Goal: Task Accomplishment & Management: Manage account settings

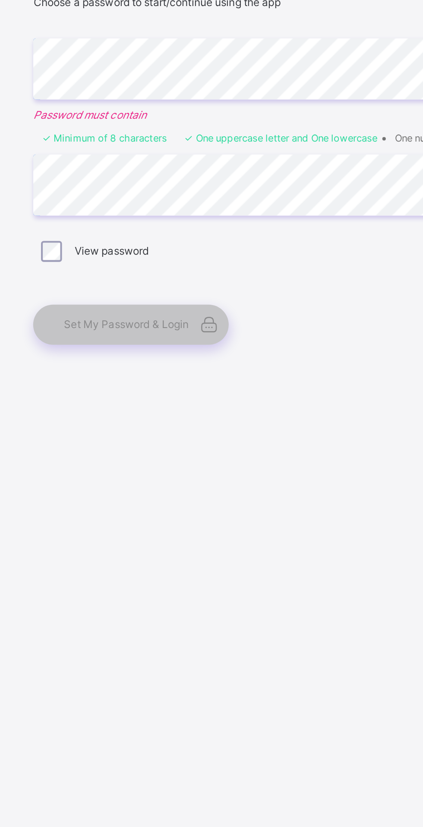
click at [199, 511] on span "Set My Password & Login" at bounding box center [216, 507] width 62 height 6
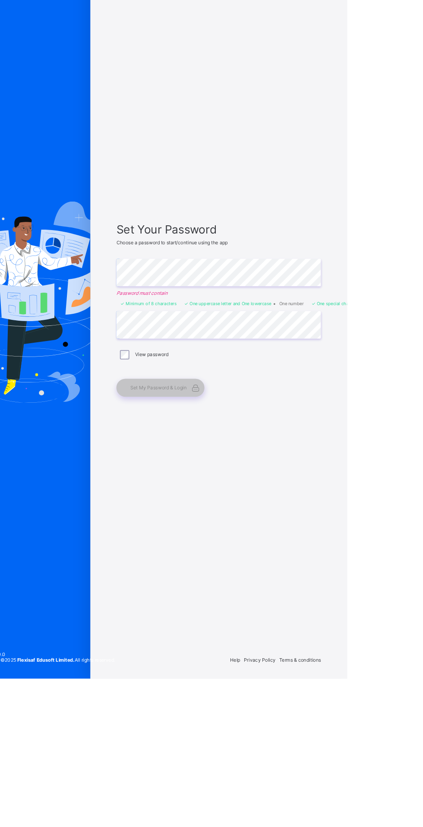
click at [196, 511] on span "Set My Password & Login" at bounding box center [216, 507] width 62 height 6
click at [193, 511] on span "Set My Password & Login" at bounding box center [216, 507] width 62 height 6
click at [233, 511] on span "Set My Password & Login" at bounding box center [216, 507] width 62 height 6
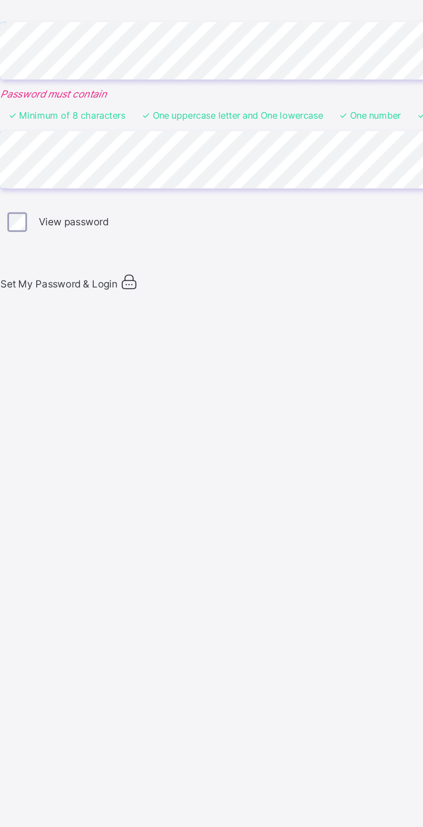
click at [208, 512] on span "Set My Password & Login" at bounding box center [201, 508] width 62 height 6
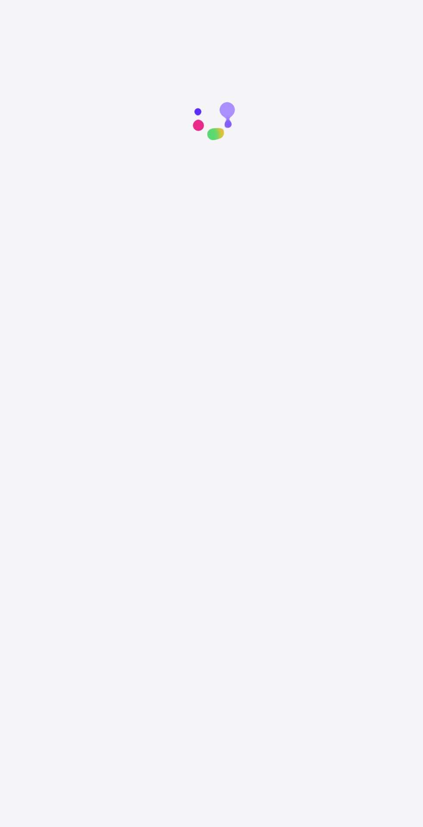
scroll to position [66, 0]
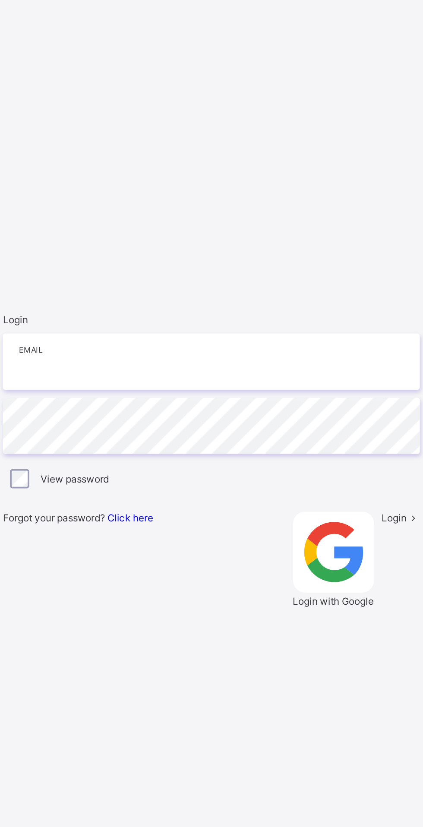
click at [198, 357] on input "email" at bounding box center [282, 361] width 224 height 30
click at [182, 352] on input "email" at bounding box center [282, 361] width 224 height 30
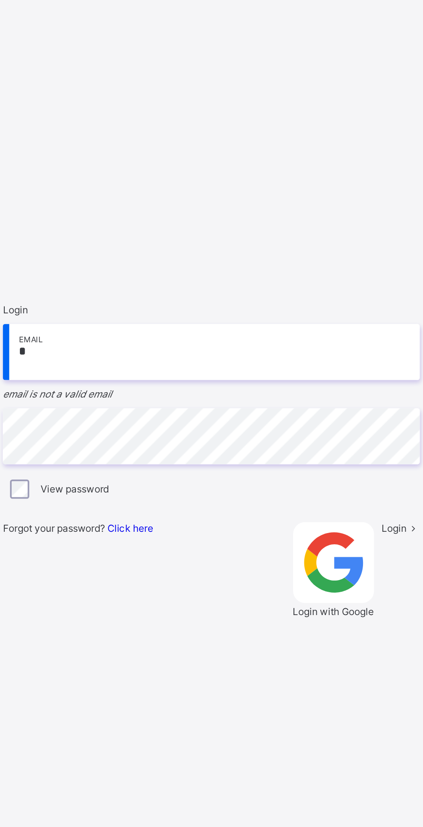
scroll to position [60, 0]
click at [204, 357] on input "*" at bounding box center [282, 356] width 224 height 30
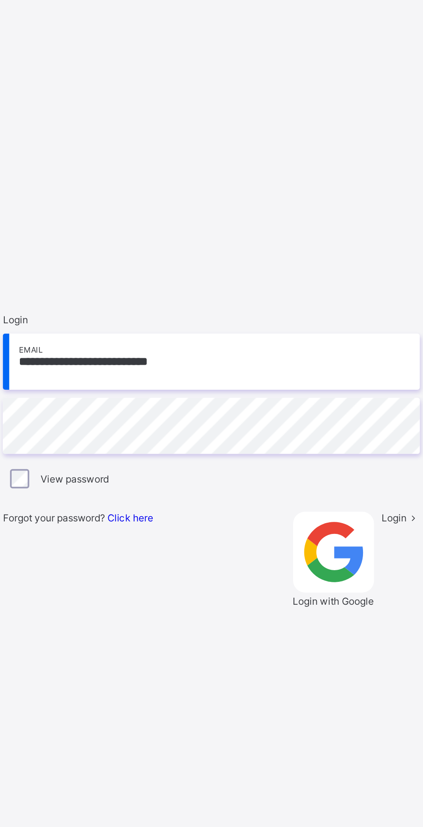
scroll to position [66, 0]
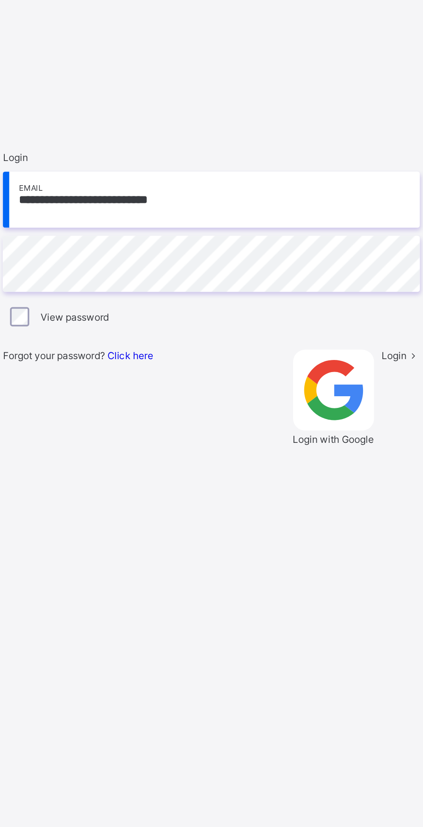
type input "**********"
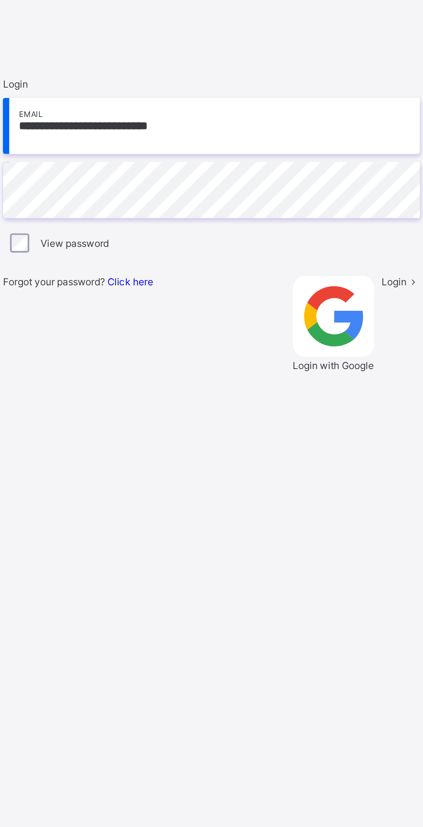
click at [374, 459] on div "Login" at bounding box center [384, 467] width 21 height 51
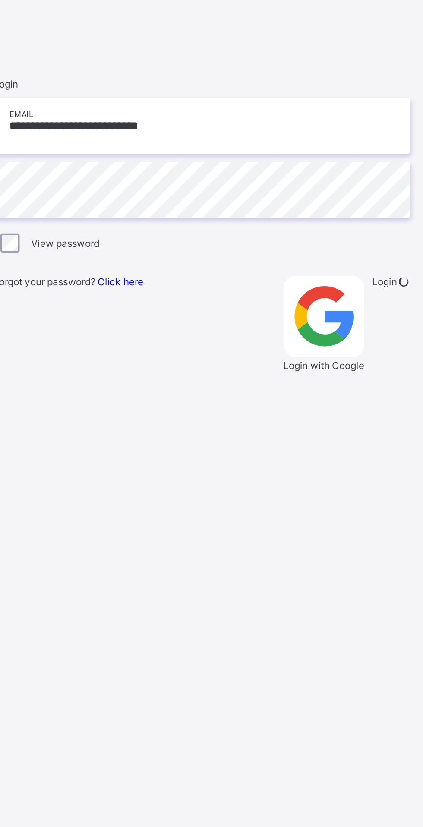
click at [374, 452] on div "Login" at bounding box center [384, 467] width 21 height 51
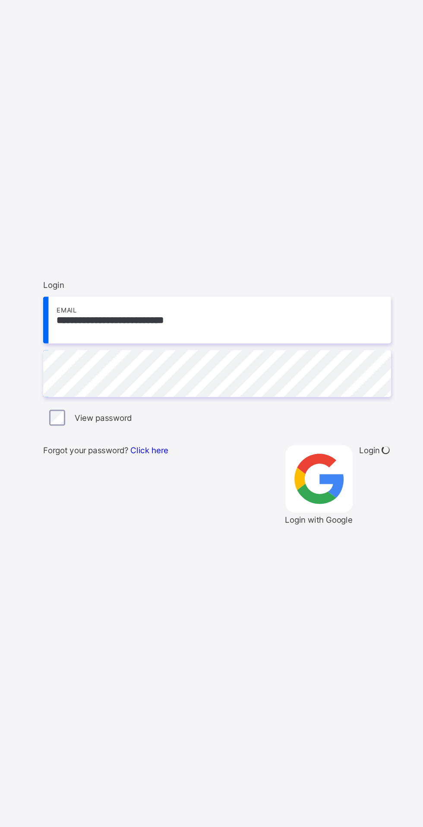
click at [374, 459] on div "Login" at bounding box center [384, 467] width 21 height 51
click at [387, 448] on span at bounding box center [390, 445] width 7 height 6
click at [374, 446] on div "Login" at bounding box center [384, 467] width 21 height 51
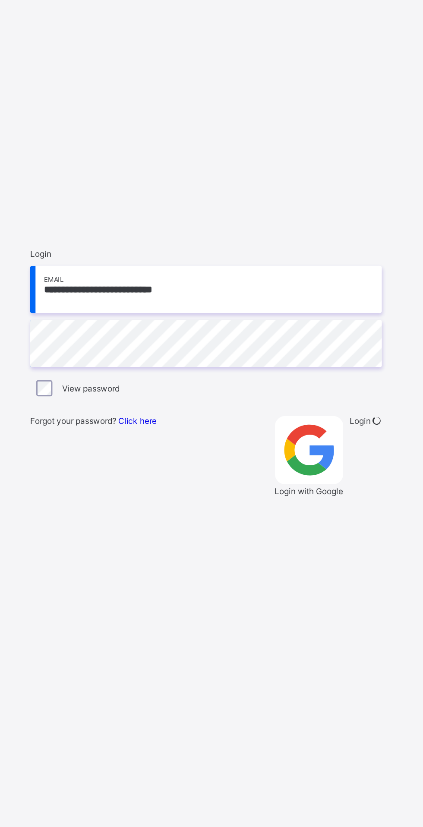
click at [377, 455] on div "Login" at bounding box center [384, 467] width 21 height 51
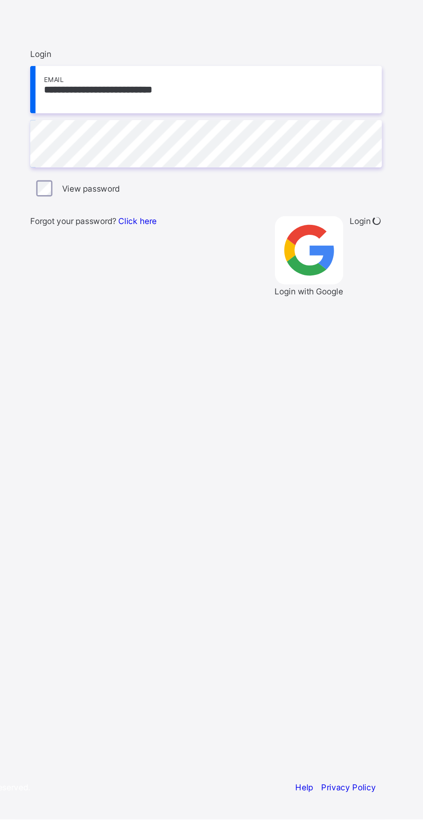
scroll to position [24, 0]
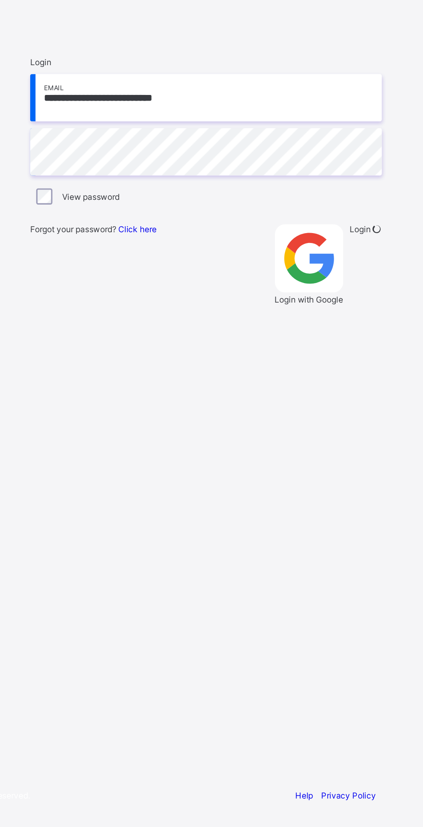
click at [374, 493] on div "Login" at bounding box center [384, 467] width 21 height 51
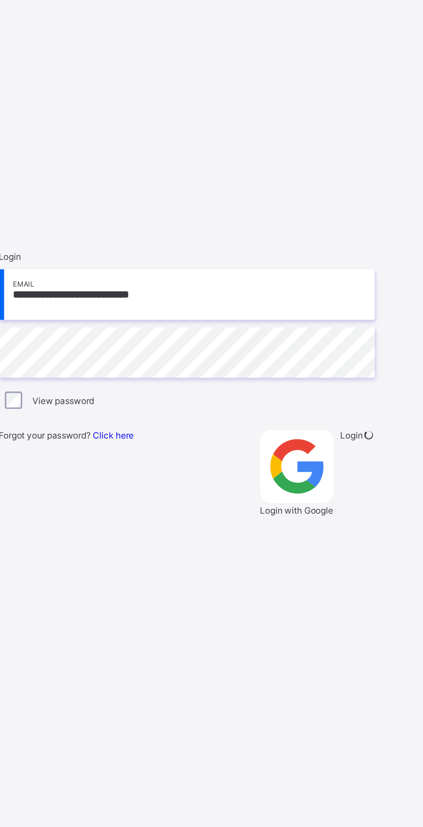
scroll to position [25, 0]
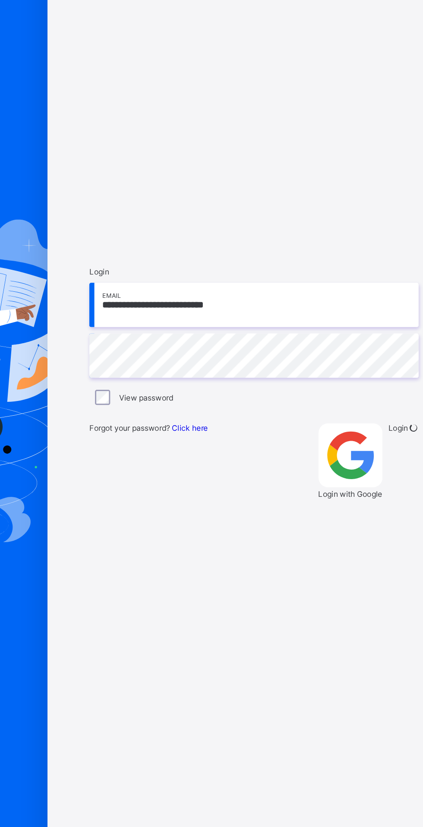
click at [326, 493] on div "Login with Google" at bounding box center [348, 467] width 44 height 51
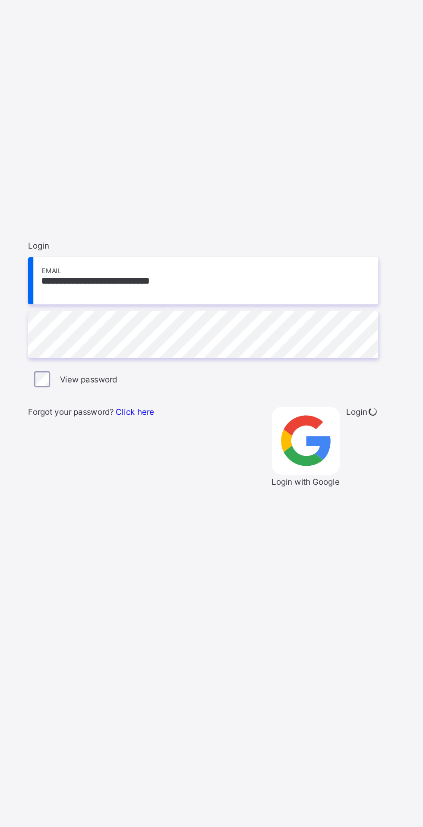
click at [387, 448] on span at bounding box center [390, 445] width 7 height 6
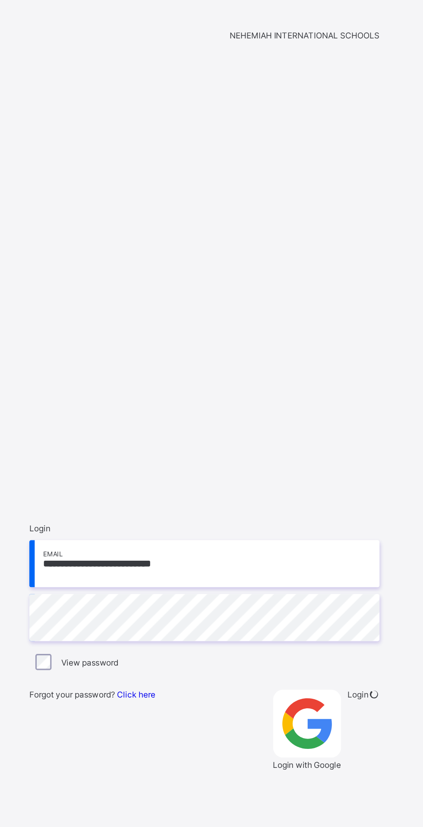
scroll to position [0, 0]
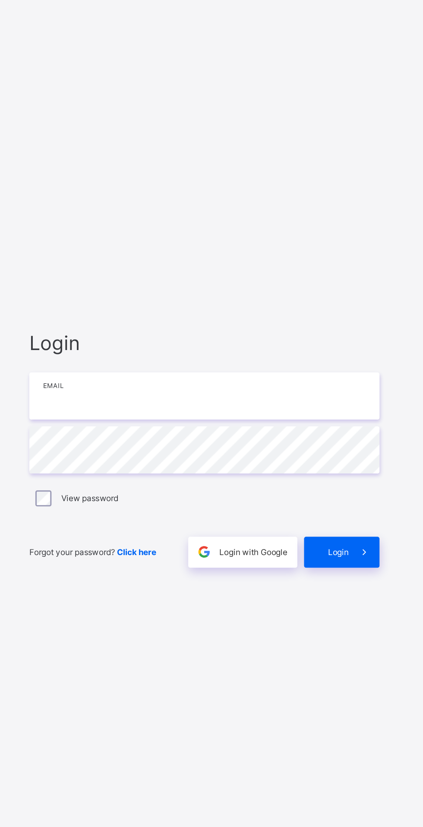
click at [187, 403] on input "email" at bounding box center [282, 387] width 224 height 30
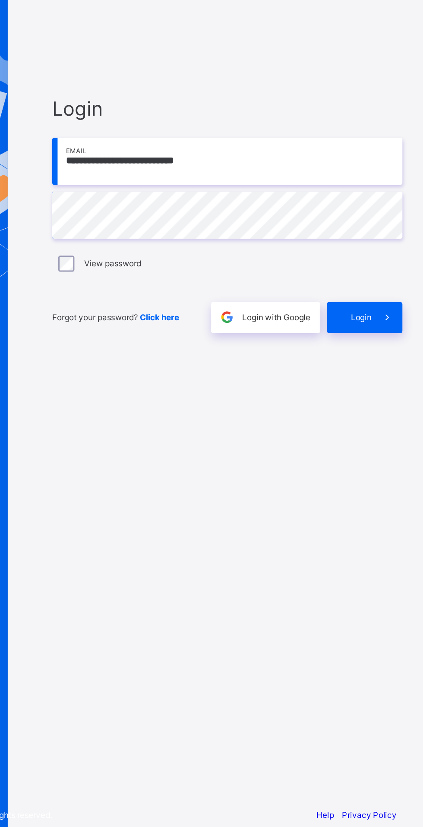
click at [172, 458] on div "View password" at bounding box center [282, 453] width 220 height 10
click at [381, 498] on span at bounding box center [384, 488] width 20 height 20
click at [384, 492] on icon at bounding box center [384, 487] width 8 height 9
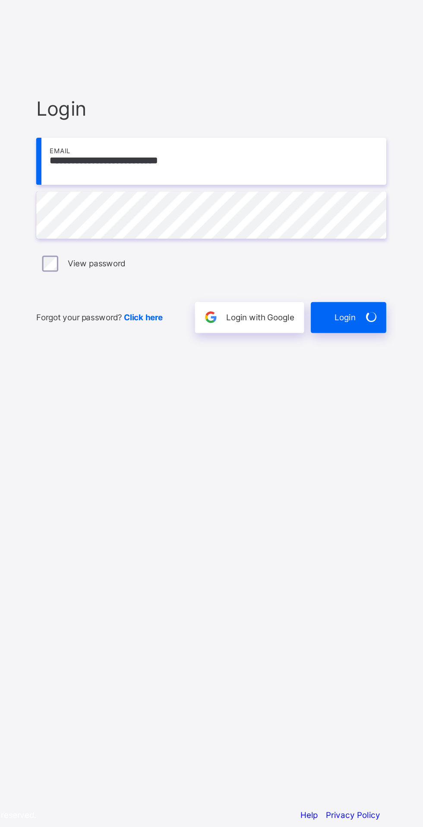
click at [372, 498] on div "Login" at bounding box center [370, 488] width 48 height 20
click at [397, 503] on div "**********" at bounding box center [282, 422] width 242 height 746
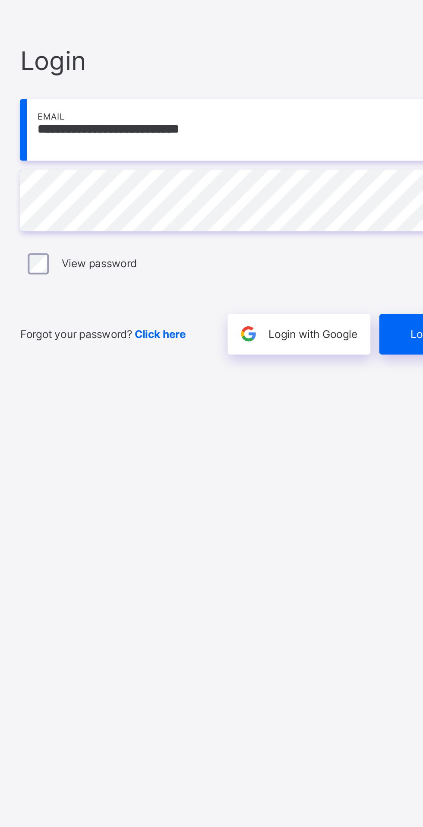
click at [182, 403] on input "**********" at bounding box center [282, 387] width 224 height 30
click at [180, 403] on input "**********" at bounding box center [282, 387] width 224 height 30
click at [183, 403] on input "**********" at bounding box center [282, 387] width 224 height 30
type input "**********"
click at [349, 498] on div "Login" at bounding box center [370, 488] width 48 height 20
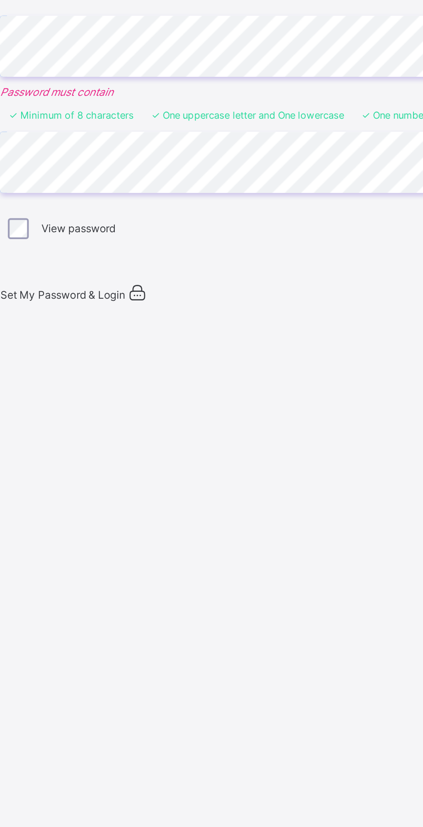
click at [231, 512] on span "Set My Password & Login" at bounding box center [201, 508] width 62 height 6
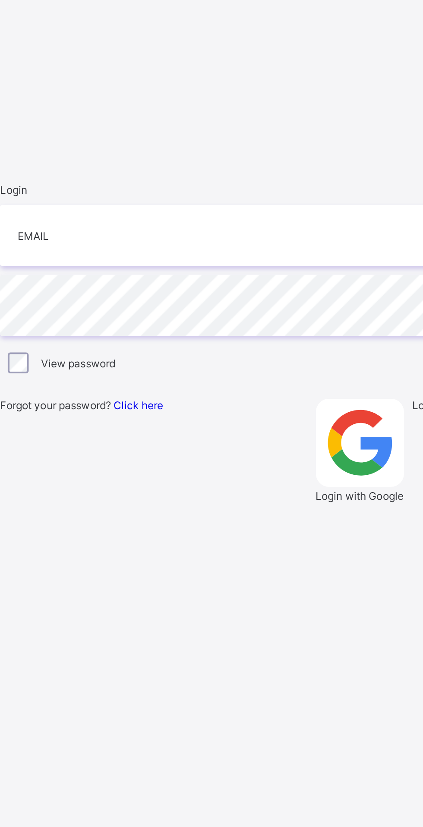
scroll to position [64, 0]
click at [205, 357] on input "email" at bounding box center [282, 355] width 224 height 30
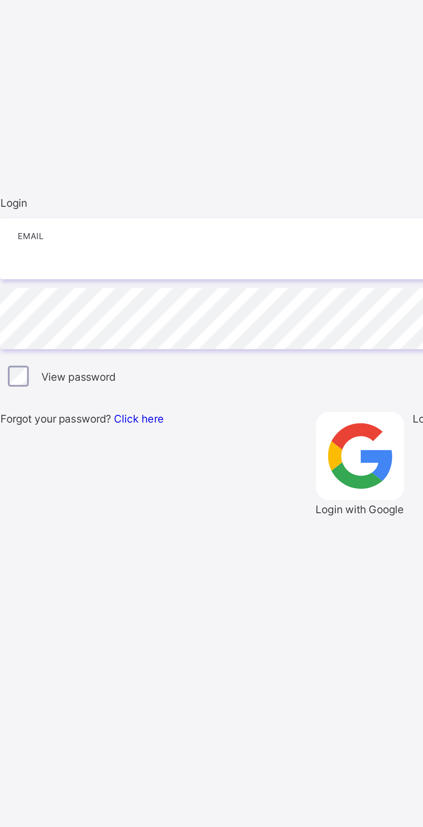
click at [199, 357] on input "email" at bounding box center [282, 361] width 224 height 30
type input "**********"
click at [374, 463] on div "Login" at bounding box center [384, 467] width 21 height 51
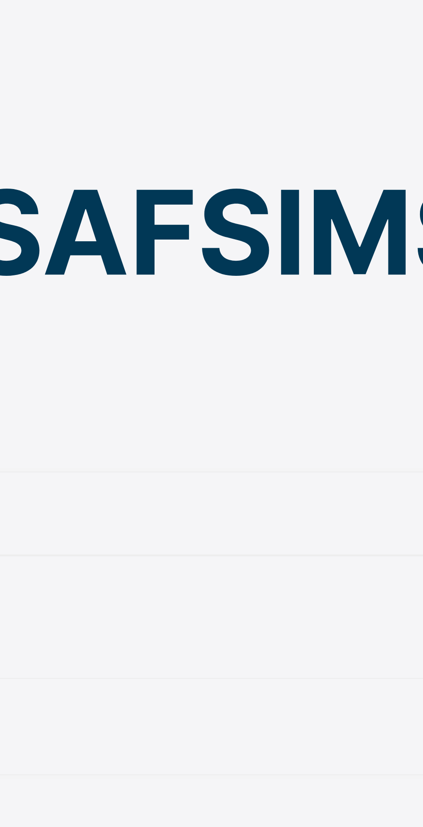
click at [59, 259] on span "Change Password" at bounding box center [37, 262] width 44 height 6
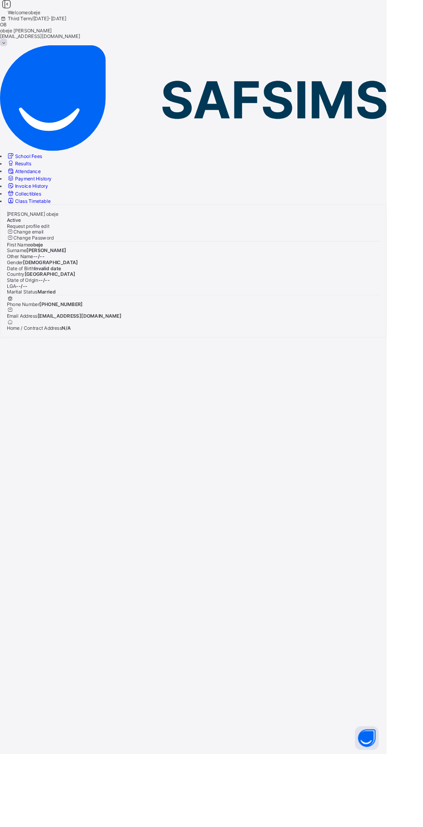
click at [16, 176] on icon at bounding box center [11, 180] width 9 height 8
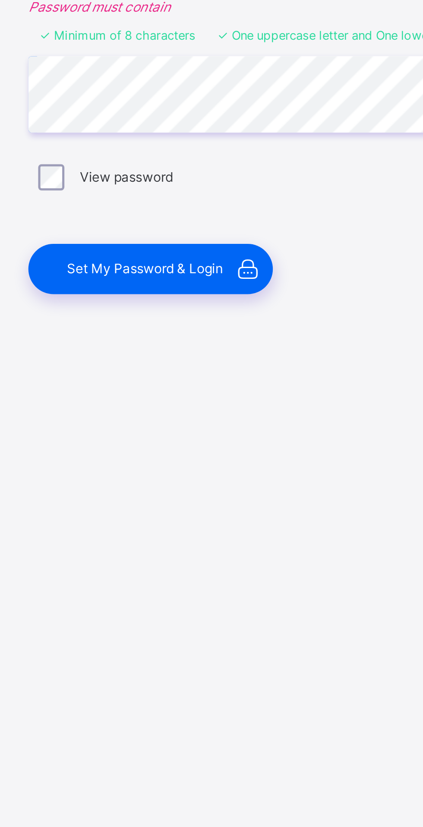
click at [208, 511] on span "Set My Password & Login" at bounding box center [216, 507] width 62 height 6
click at [214, 517] on div "Set My Password & Login" at bounding box center [218, 508] width 97 height 20
click at [219, 511] on span "Set My Password & Login" at bounding box center [216, 507] width 62 height 6
click at [211, 517] on div "Set My Password & Login" at bounding box center [218, 508] width 97 height 20
click at [217, 517] on div "Set My Password & Login" at bounding box center [218, 508] width 97 height 20
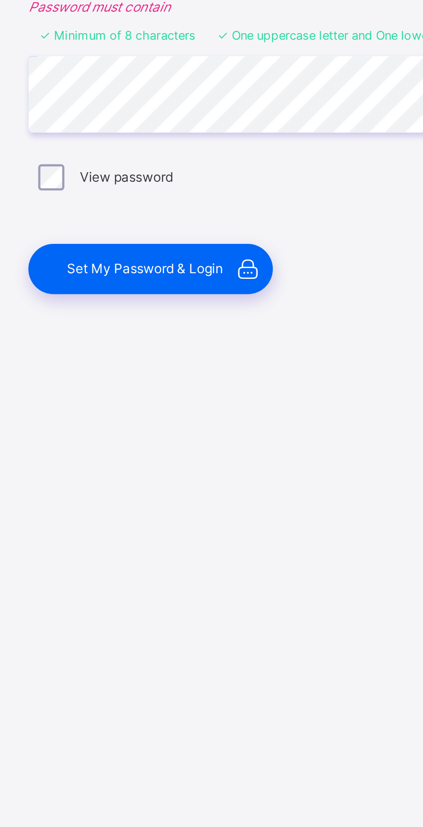
click at [213, 517] on div "Set My Password & Login" at bounding box center [218, 508] width 97 height 20
click at [209, 511] on span "Set My Password & Login" at bounding box center [216, 507] width 62 height 6
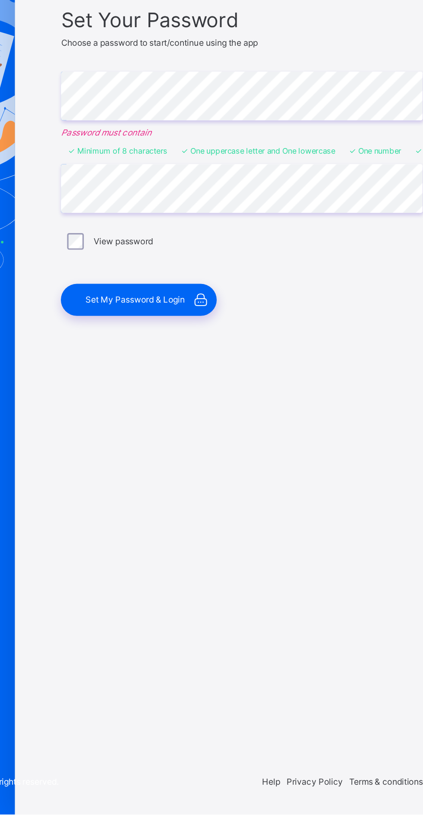
click at [214, 517] on div "Set My Password & Login" at bounding box center [218, 508] width 97 height 20
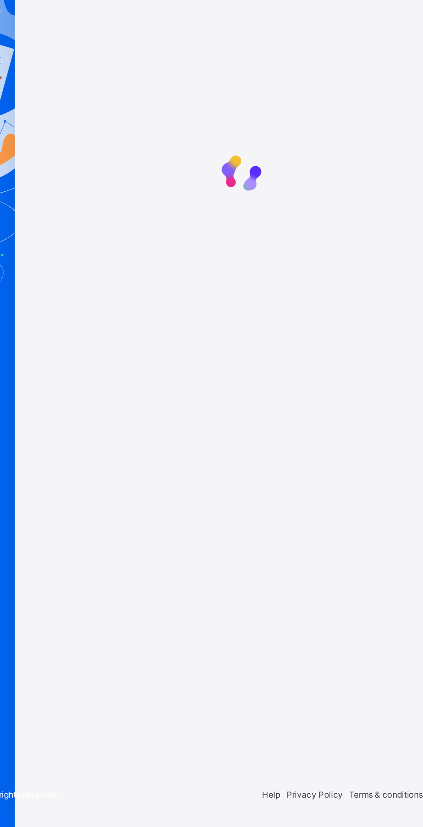
click at [198, 530] on div at bounding box center [282, 421] width 242 height 711
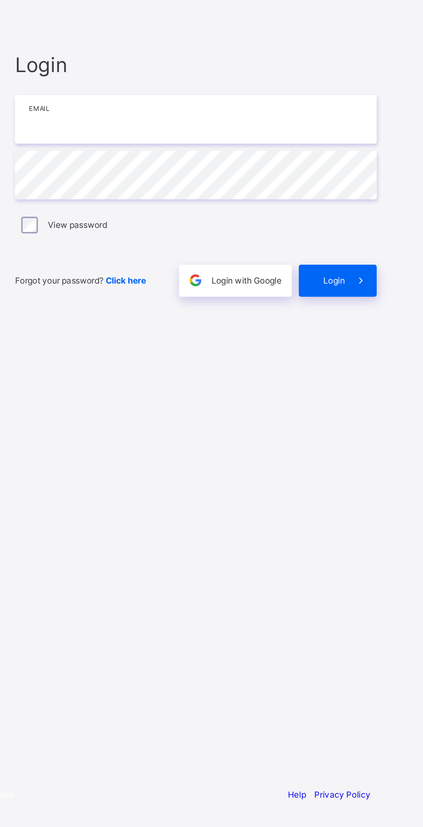
click at [198, 403] on input "email" at bounding box center [282, 387] width 224 height 30
click at [204, 403] on input "email" at bounding box center [282, 387] width 224 height 30
type input "*"
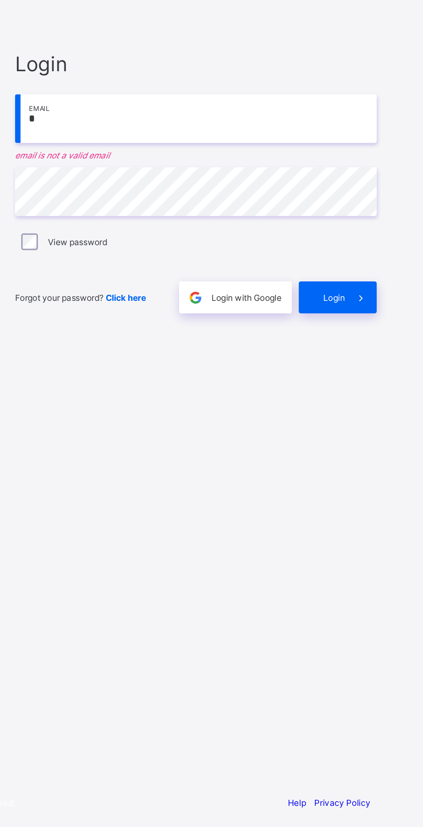
type input "**********"
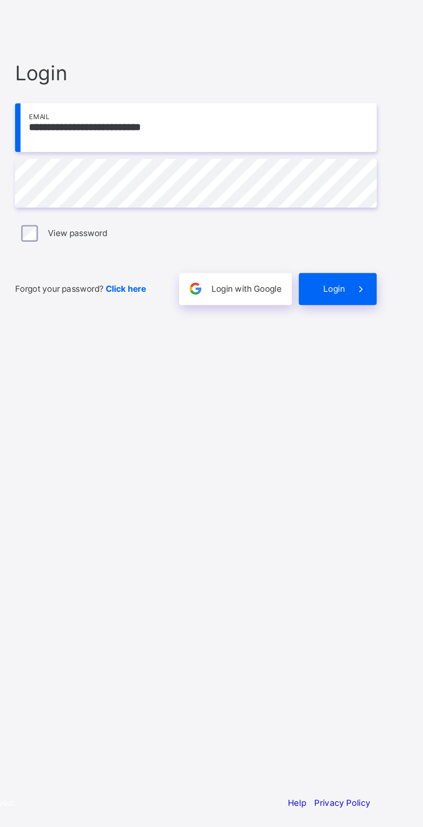
scroll to position [5, 0]
click at [171, 462] on div "View password" at bounding box center [282, 453] width 224 height 18
click at [367, 491] on span "Login" at bounding box center [367, 487] width 13 height 6
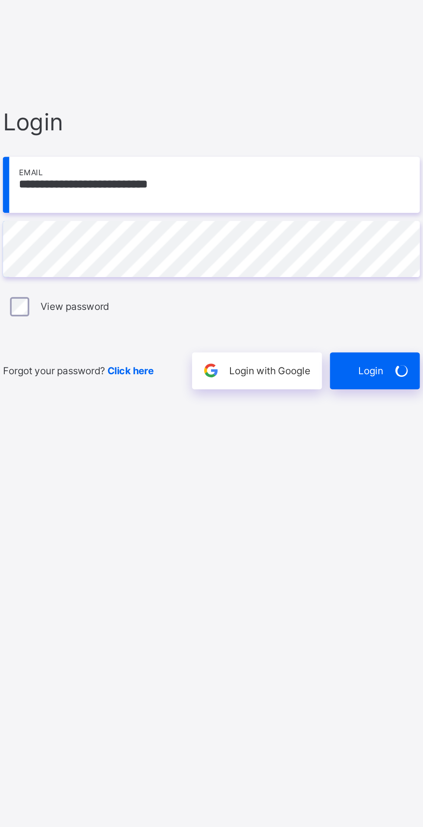
scroll to position [66, 0]
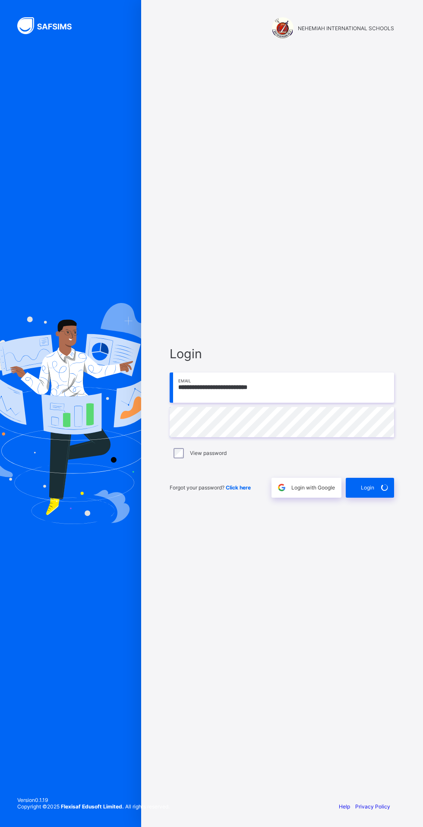
click at [379, 444] on div "View password" at bounding box center [282, 453] width 224 height 18
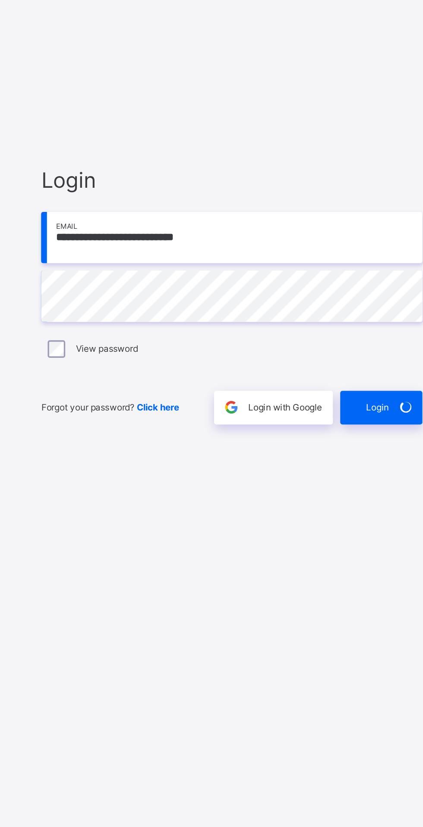
click at [301, 478] on div "Login with Google" at bounding box center [306, 488] width 70 height 20
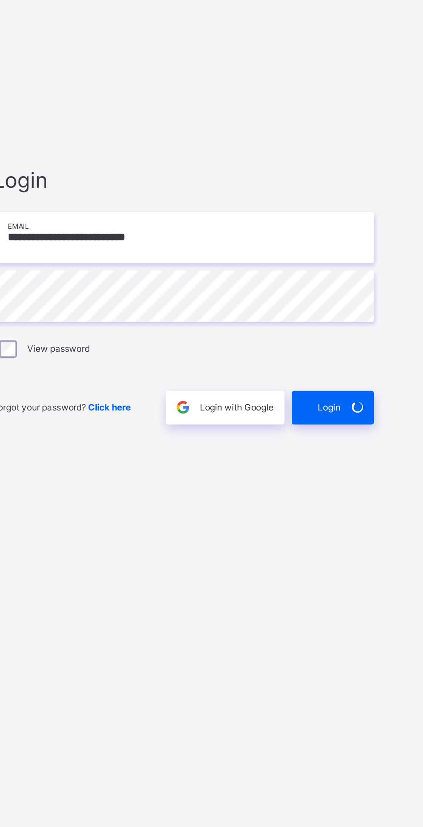
click at [236, 484] on span "Click here" at bounding box center [238, 487] width 25 height 6
click at [244, 484] on span "Click here" at bounding box center [238, 487] width 25 height 6
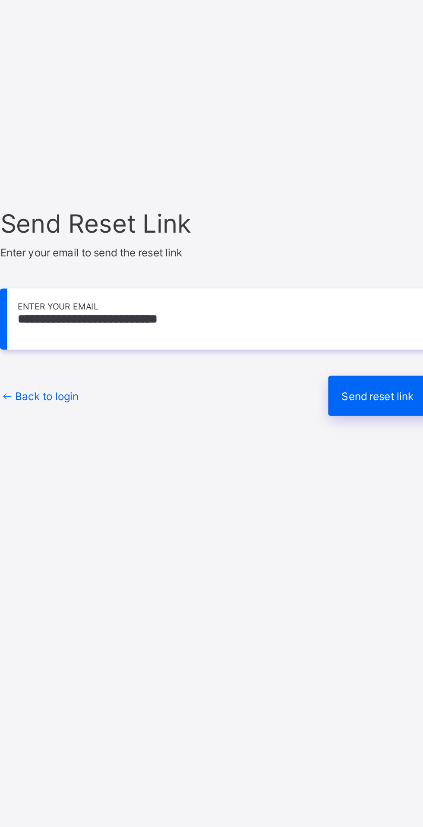
click at [346, 473] on div "Send reset link" at bounding box center [363, 463] width 62 height 20
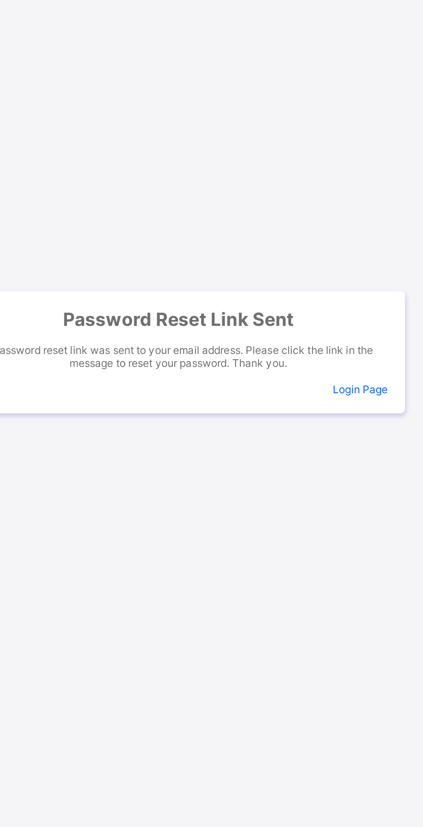
click at [371, 443] on span "Login Page" at bounding box center [371, 440] width 27 height 6
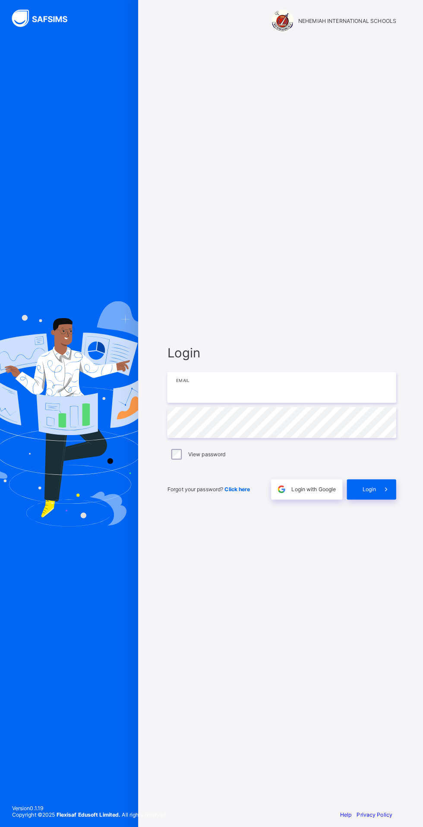
click at [242, 403] on input "email" at bounding box center [282, 387] width 224 height 30
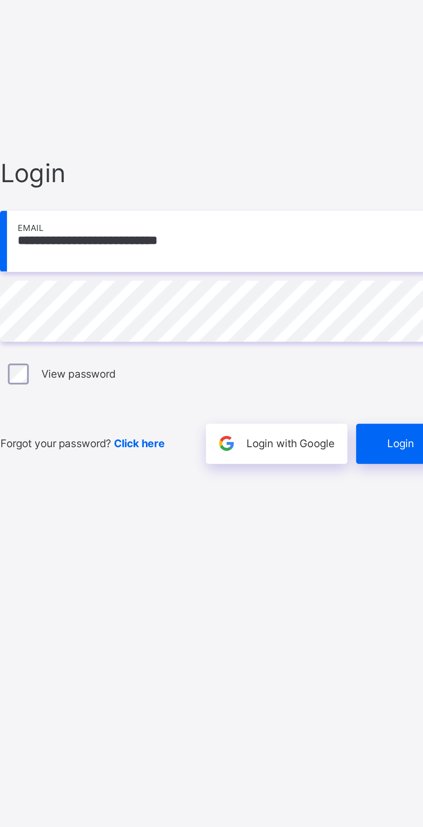
scroll to position [5, 0]
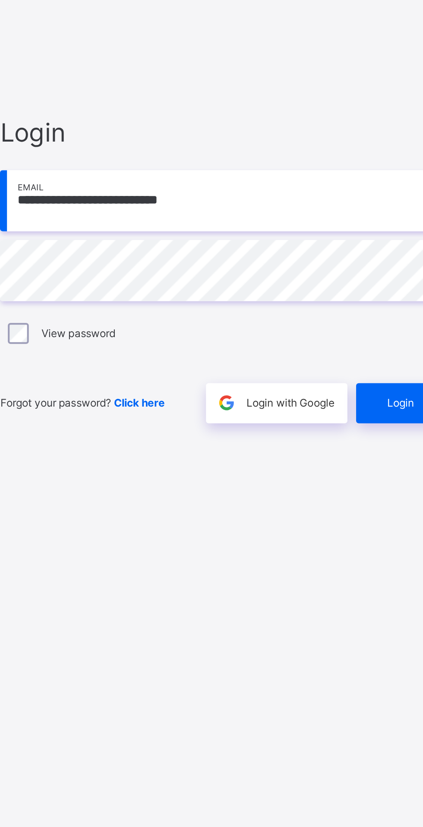
click at [364, 498] on div "Login" at bounding box center [370, 488] width 48 height 20
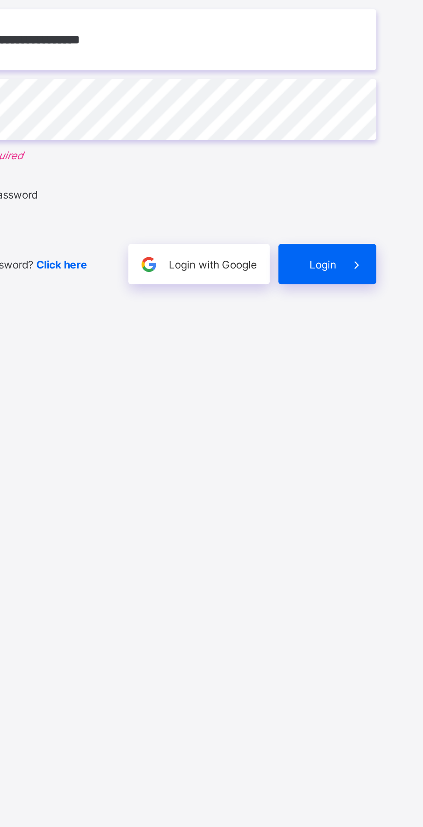
scroll to position [0, 0]
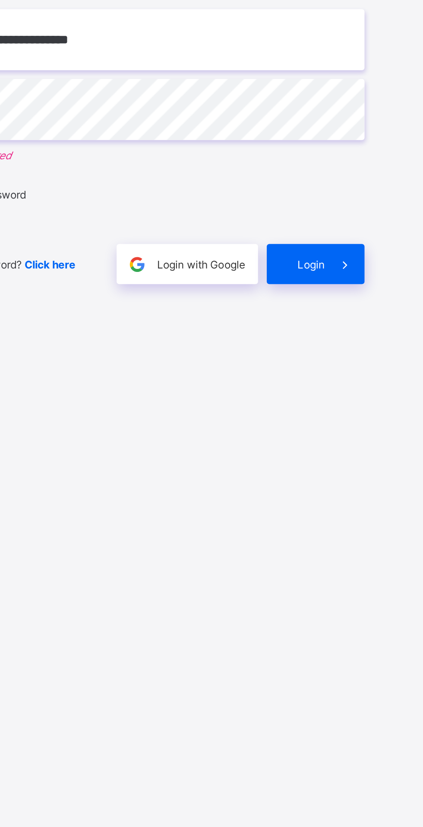
click at [363, 496] on span "Login" at bounding box center [367, 493] width 13 height 6
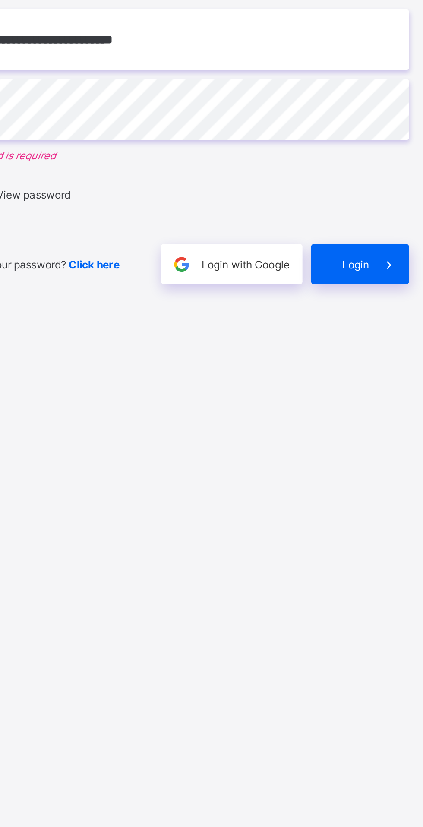
click at [372, 496] on span "Login" at bounding box center [367, 493] width 13 height 6
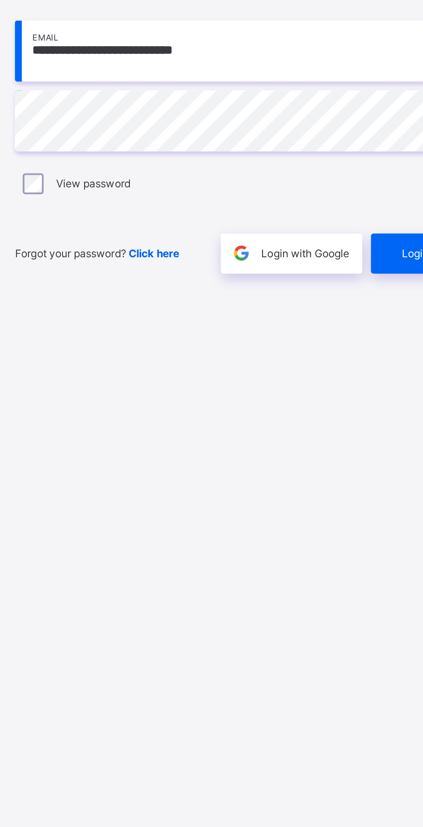
scroll to position [5, 0]
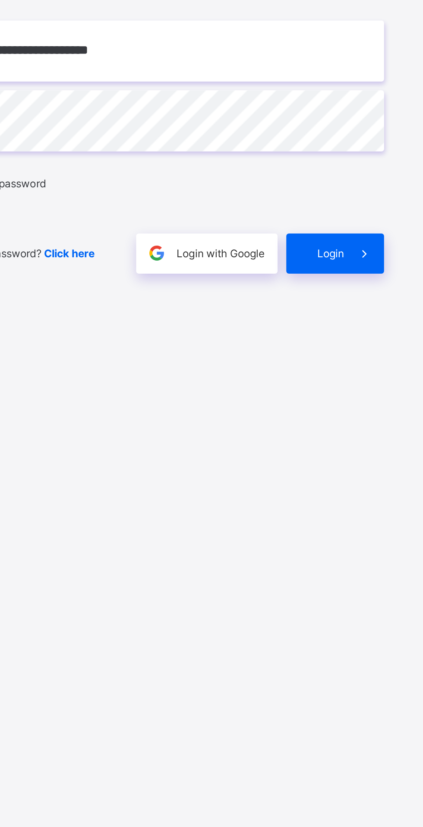
click at [377, 498] on span at bounding box center [384, 488] width 20 height 20
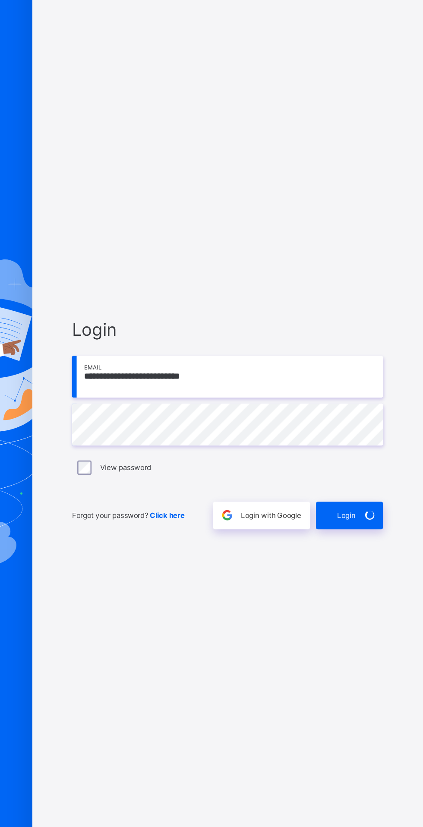
scroll to position [6, 0]
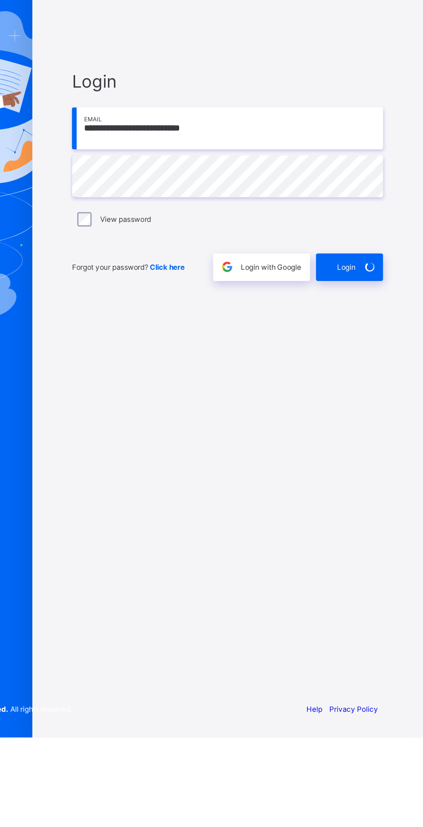
click at [370, 498] on div "Login" at bounding box center [370, 488] width 48 height 20
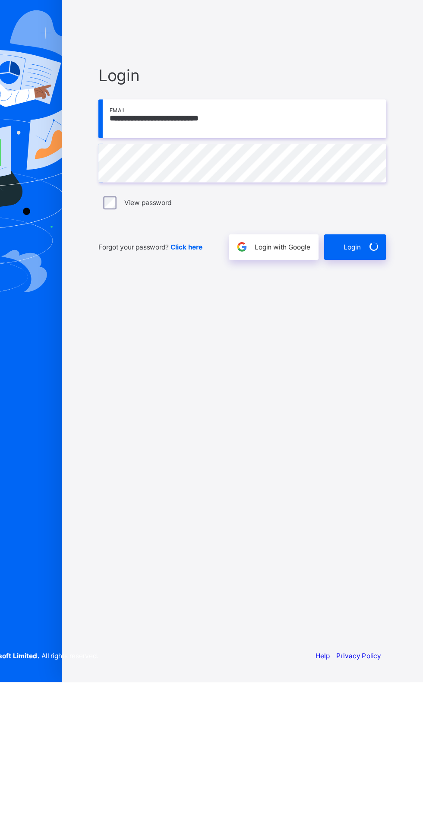
scroll to position [0, 0]
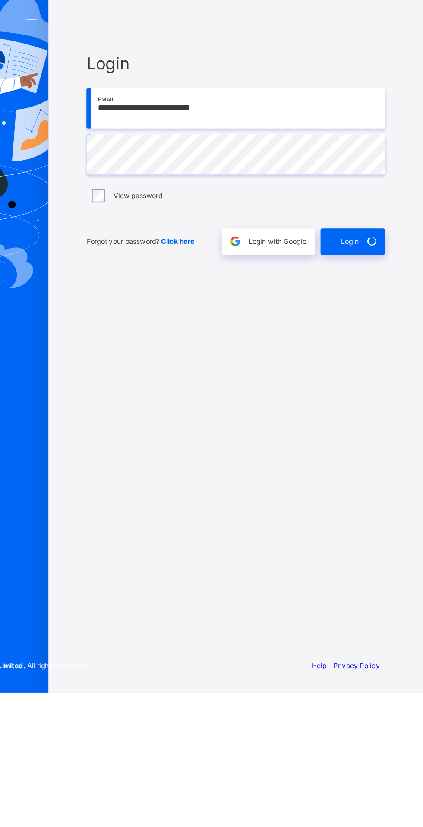
click at [159, 415] on div "**********" at bounding box center [281, 413] width 259 height 827
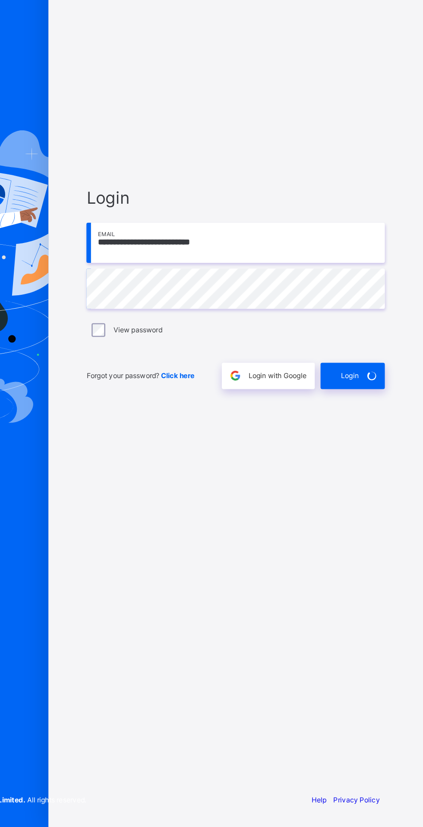
click at [183, 325] on div "**********" at bounding box center [282, 422] width 242 height 746
click at [183, 403] on input "**********" at bounding box center [282, 387] width 224 height 30
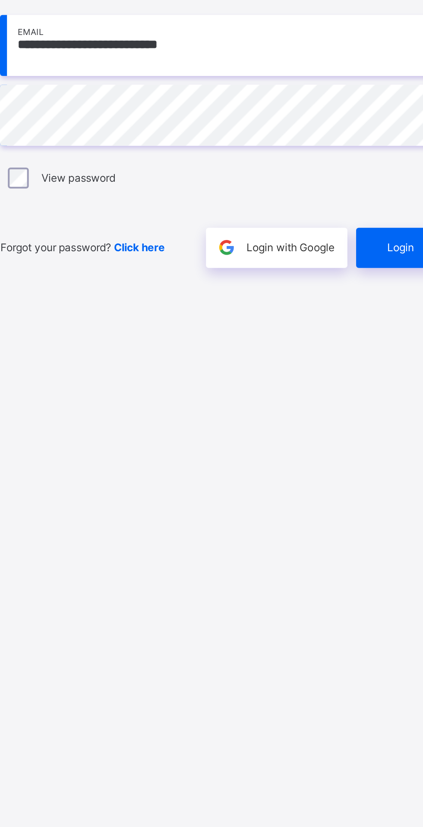
type input "**********"
click at [363, 491] on span "Login" at bounding box center [367, 487] width 13 height 6
click at [363, 498] on div "Login" at bounding box center [370, 488] width 48 height 20
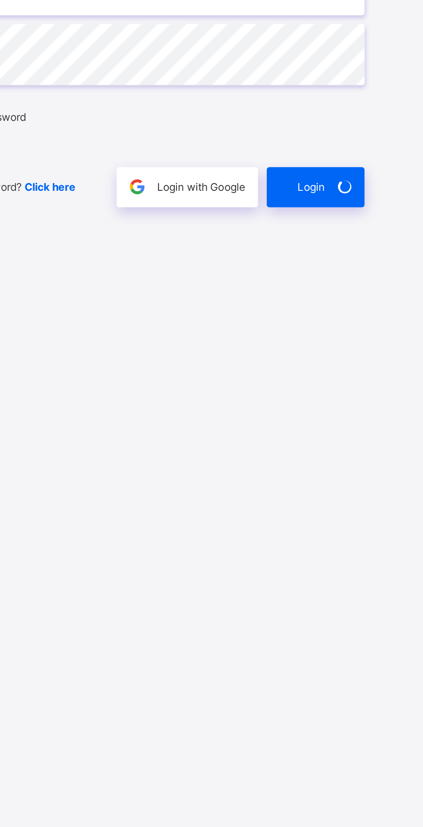
click at [372, 498] on div "Login" at bounding box center [370, 488] width 48 height 20
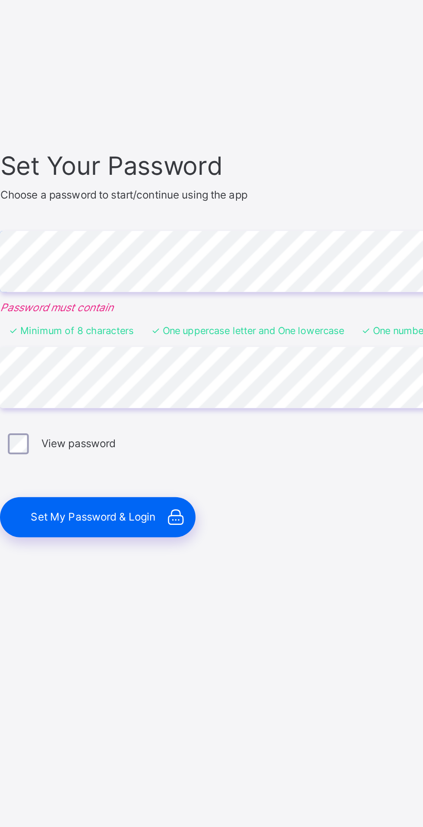
click at [190, 517] on div "Set My Password & Login" at bounding box center [218, 508] width 97 height 20
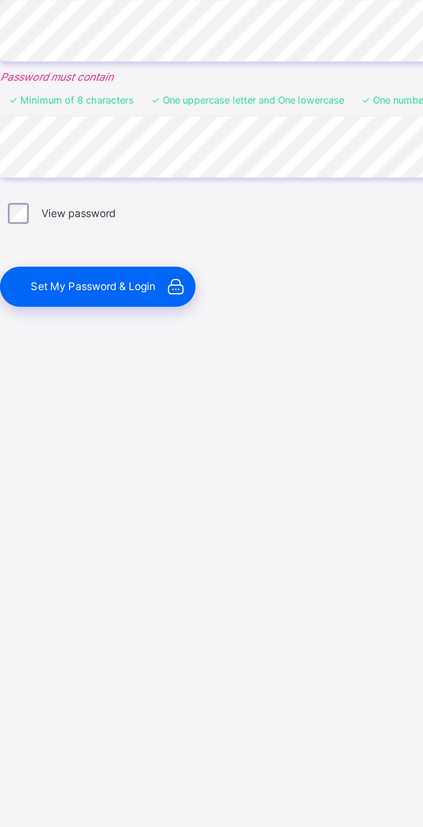
click at [233, 594] on div "Set Your Password Choose a password to start/continue using the app Enter Passw…" at bounding box center [282, 421] width 242 height 711
click at [195, 511] on span "Set My Password & Login" at bounding box center [216, 507] width 62 height 6
click at [193, 511] on span "Set My Password & Login" at bounding box center [216, 507] width 62 height 6
